Goal: Entertainment & Leisure: Consume media (video, audio)

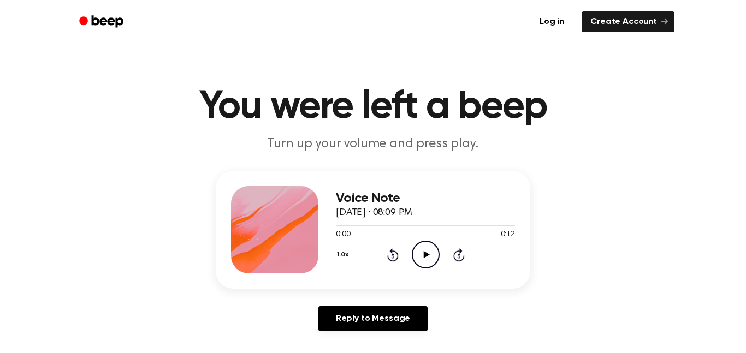
click at [421, 254] on icon "Play Audio" at bounding box center [426, 255] width 28 height 28
click at [432, 255] on icon "Play Audio" at bounding box center [426, 255] width 28 height 28
drag, startPoint x: 405, startPoint y: 224, endPoint x: 303, endPoint y: 255, distance: 107.2
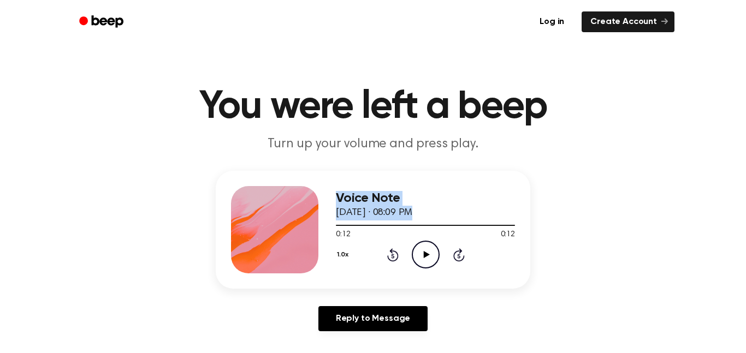
click at [303, 255] on div "Voice Note [DATE] · 08:09 PM 0:12 0:12 Your browser does not support the [objec…" at bounding box center [373, 230] width 314 height 118
click at [404, 269] on div "1.0x Rewind 5 seconds Play Audio Skip 5 seconds" at bounding box center [425, 255] width 179 height 28
click at [386, 256] on icon "Rewind 5 seconds" at bounding box center [392, 255] width 12 height 14
click at [415, 258] on icon "Play Audio" at bounding box center [426, 255] width 28 height 28
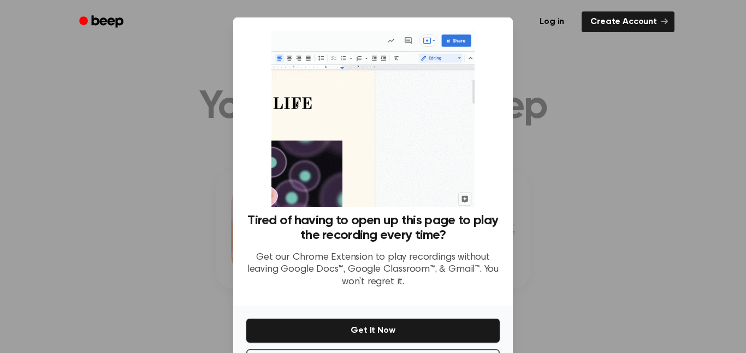
scroll to position [44, 0]
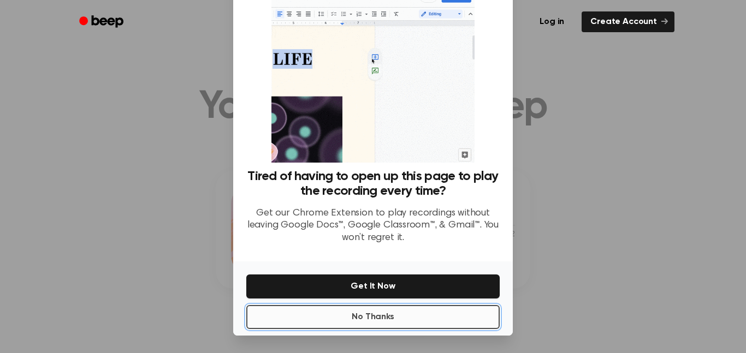
click at [371, 316] on button "No Thanks" at bounding box center [372, 317] width 253 height 24
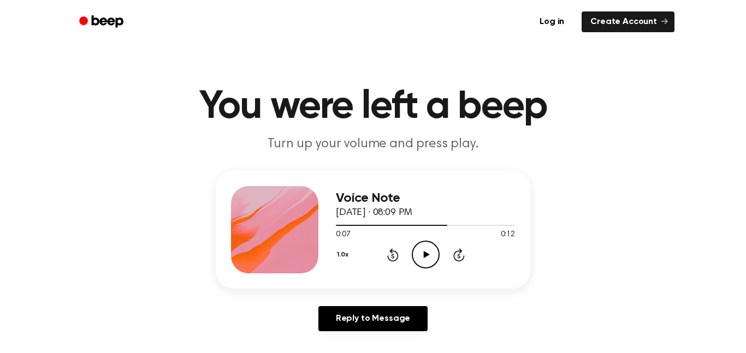
click at [390, 255] on icon "Rewind 5 seconds" at bounding box center [392, 255] width 12 height 14
click at [392, 256] on icon at bounding box center [392, 256] width 3 height 4
click at [426, 264] on icon "Play Audio" at bounding box center [426, 255] width 28 height 28
click at [430, 251] on icon "Play Audio" at bounding box center [426, 255] width 28 height 28
click at [430, 251] on icon "Pause Audio" at bounding box center [426, 255] width 28 height 28
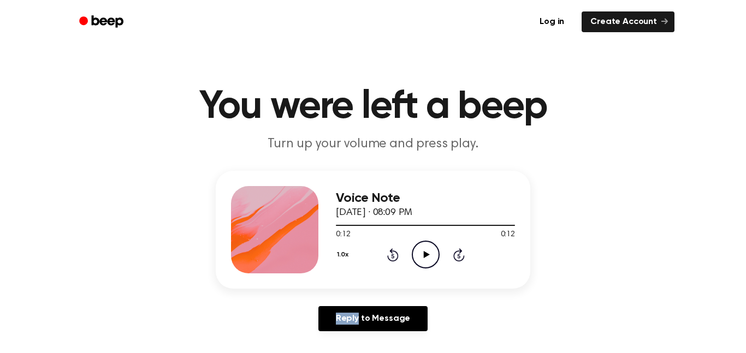
click at [430, 251] on icon "Play Audio" at bounding box center [426, 255] width 28 height 28
click at [434, 242] on icon "Play Audio" at bounding box center [426, 255] width 28 height 28
click at [426, 267] on icon "Pause Audio" at bounding box center [426, 255] width 28 height 28
click at [423, 265] on icon "Play Audio" at bounding box center [426, 255] width 28 height 28
click at [375, 273] on div "Voice Note [DATE] · 08:09 PM 0:12 0:12 Your browser does not support the [objec…" at bounding box center [373, 230] width 314 height 118
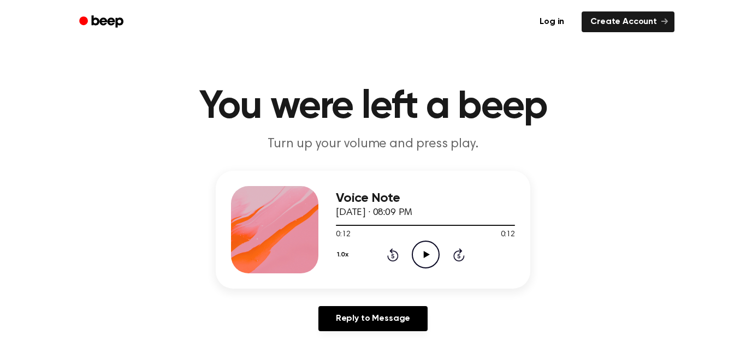
click at [418, 254] on icon "Play Audio" at bounding box center [426, 255] width 28 height 28
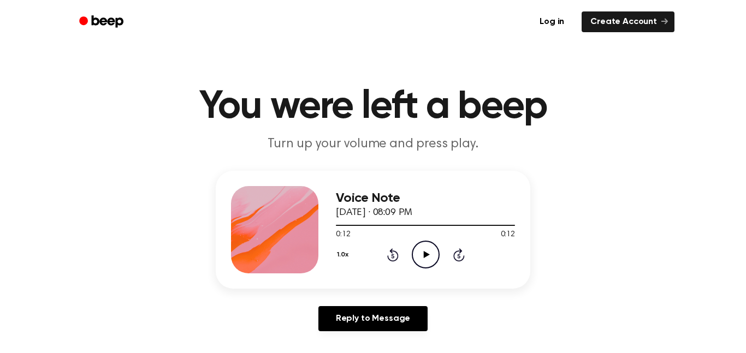
click at [432, 255] on icon "Play Audio" at bounding box center [426, 255] width 28 height 28
click at [432, 256] on icon "Play Audio" at bounding box center [426, 255] width 28 height 28
